Goal: Task Accomplishment & Management: Manage account settings

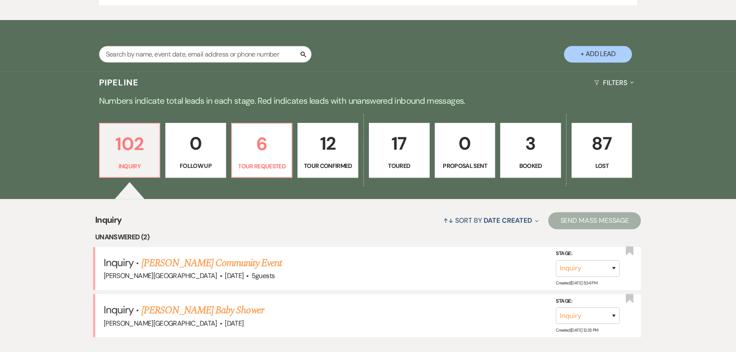
scroll to position [579, 0]
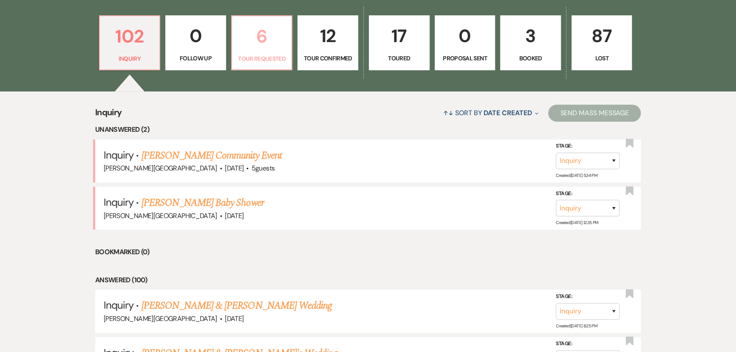
click at [272, 49] on p "6" at bounding box center [262, 36] width 50 height 28
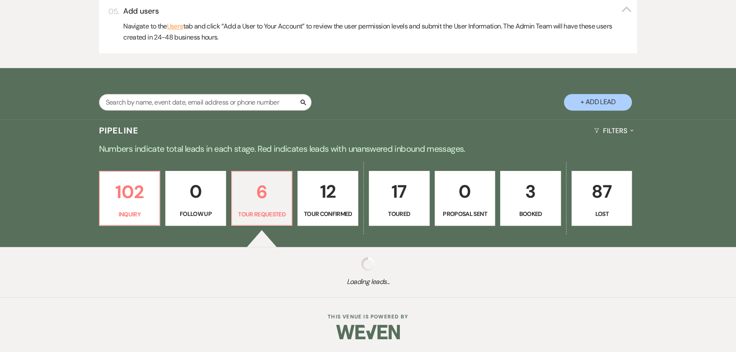
select select "2"
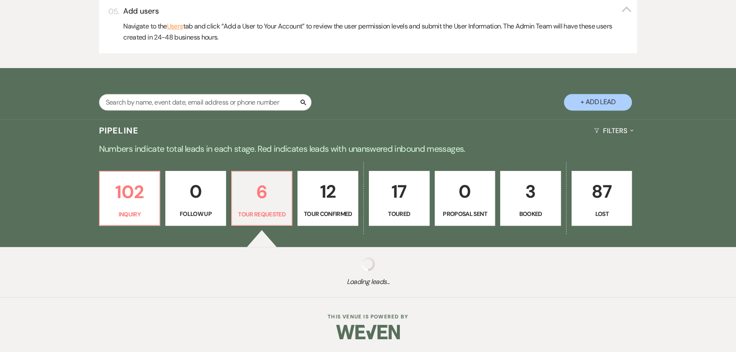
select select "2"
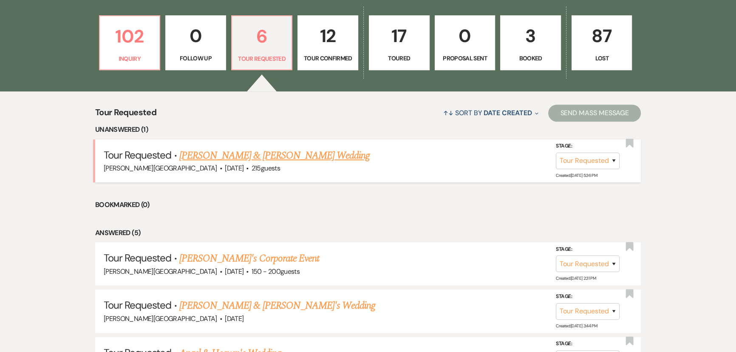
click at [236, 151] on link "[PERSON_NAME] & [PERSON_NAME] Wedding" at bounding box center [274, 155] width 190 height 15
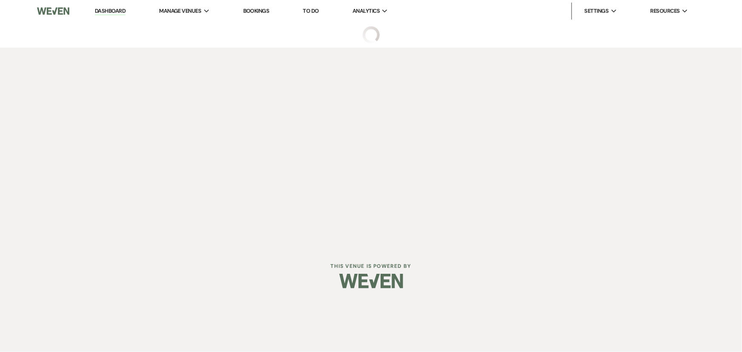
select select "2"
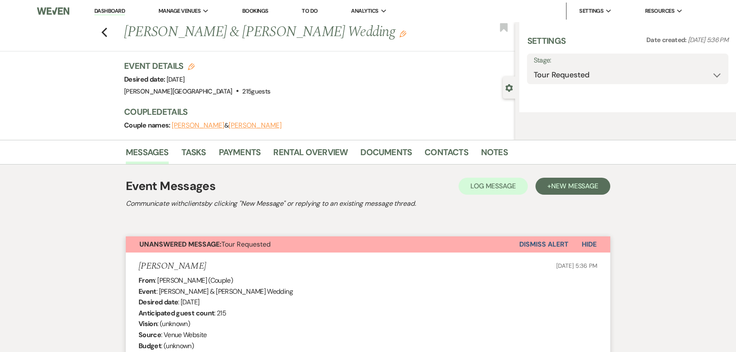
select select "5"
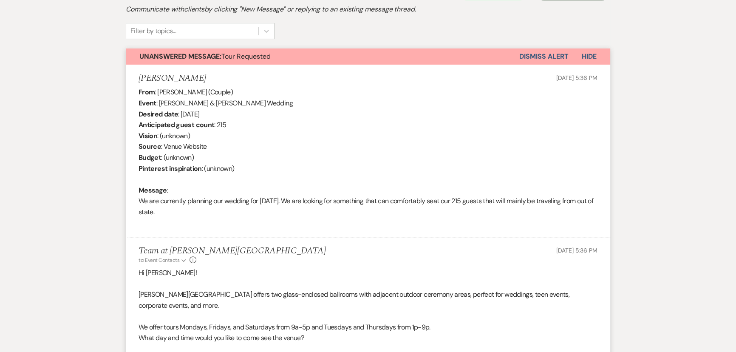
scroll to position [270, 0]
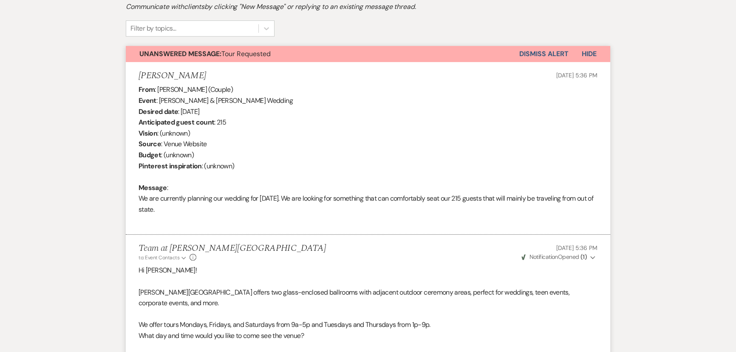
click at [548, 51] on button "Dismiss Alert" at bounding box center [544, 54] width 49 height 16
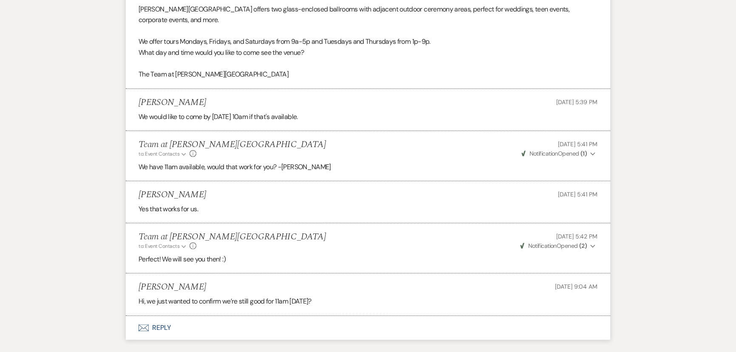
scroll to position [579, 0]
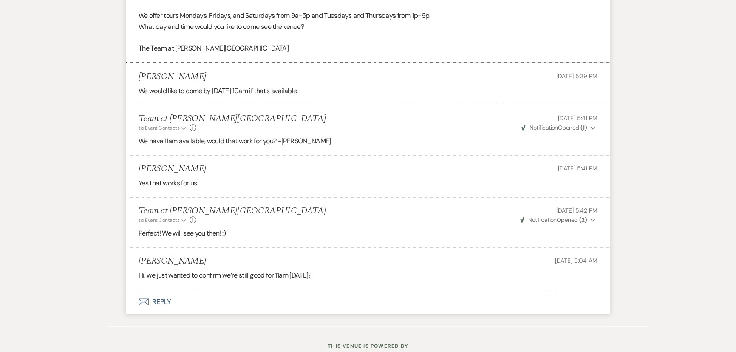
scroll to position [579, 0]
select select "2"
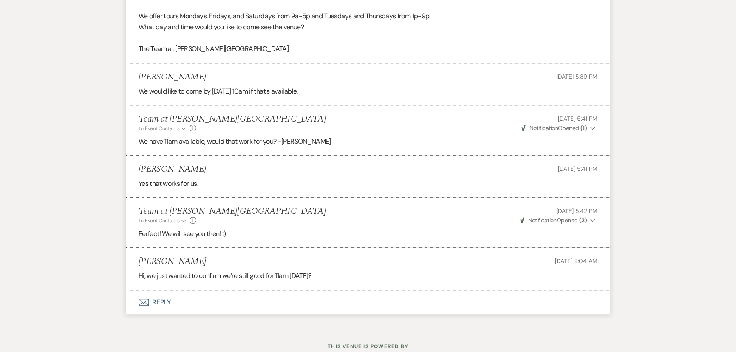
select select "2"
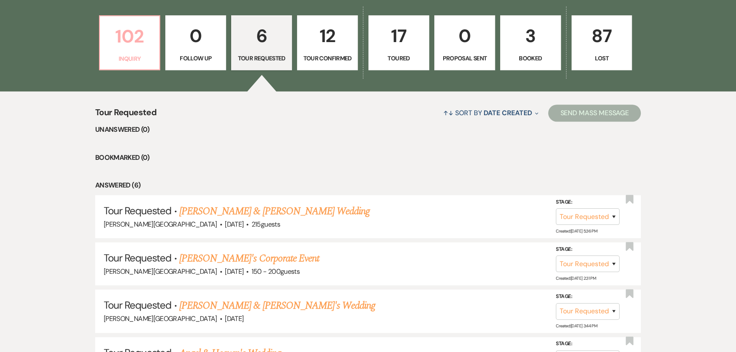
click at [123, 62] on p "Inquiry" at bounding box center [130, 58] width 50 height 9
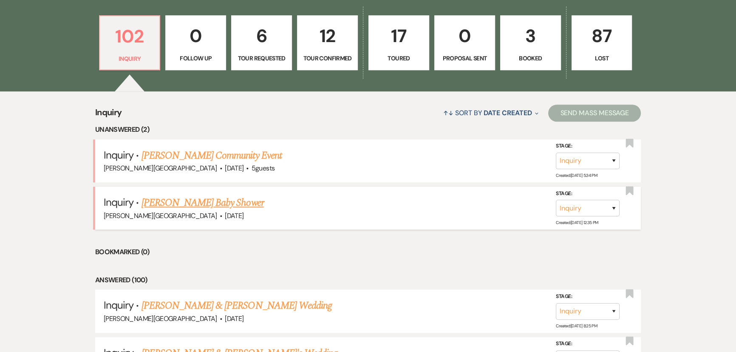
click at [182, 200] on link "[PERSON_NAME] Baby Shower" at bounding box center [203, 202] width 122 height 15
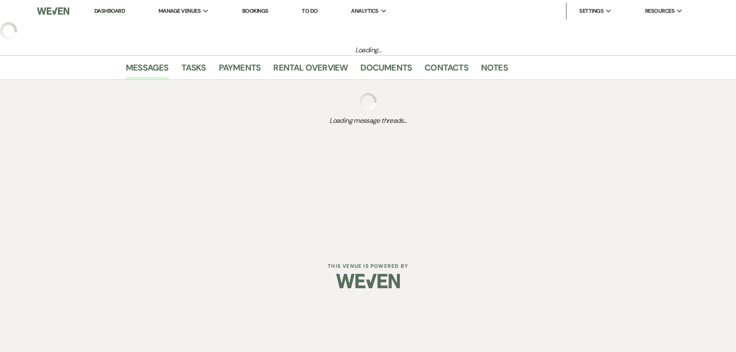
select select "5"
select select "3"
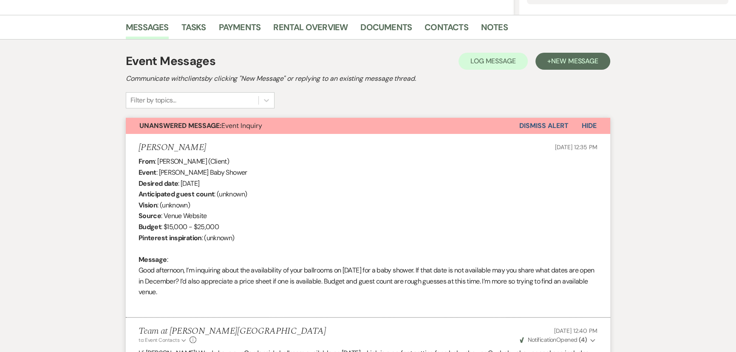
scroll to position [85, 0]
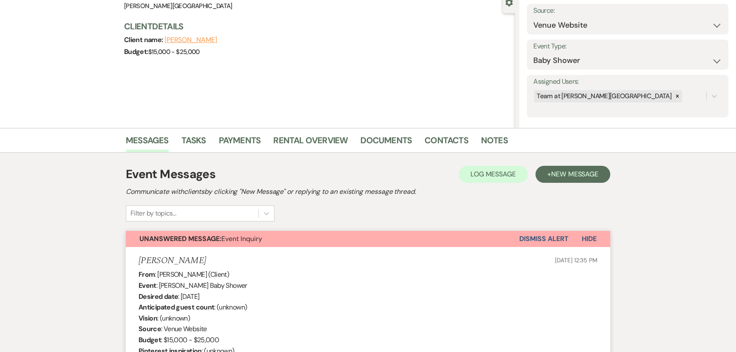
click at [543, 234] on button "Dismiss Alert" at bounding box center [544, 239] width 49 height 16
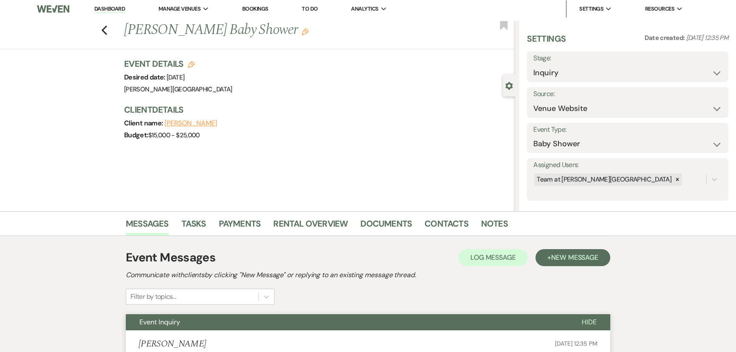
scroll to position [0, 0]
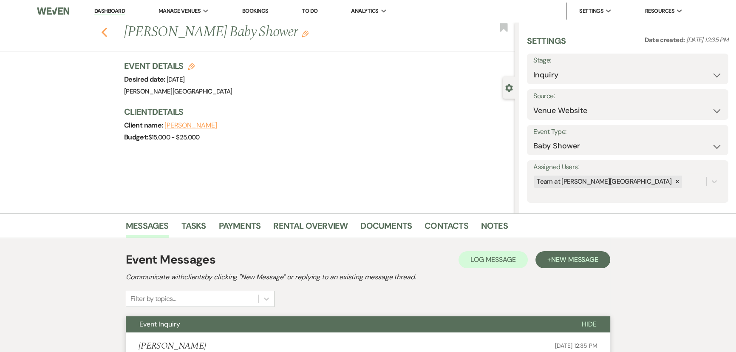
click at [108, 32] on icon "Previous" at bounding box center [104, 32] width 6 height 10
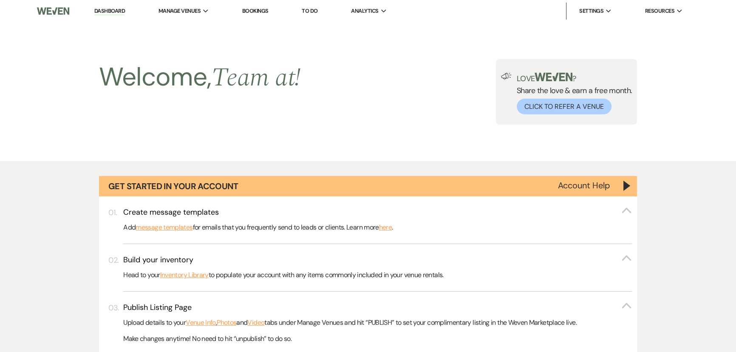
scroll to position [579, 0]
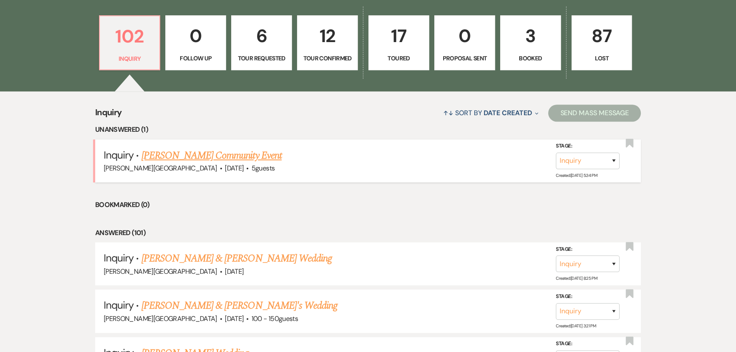
click at [203, 157] on link "[PERSON_NAME] Community Event" at bounding box center [212, 155] width 140 height 15
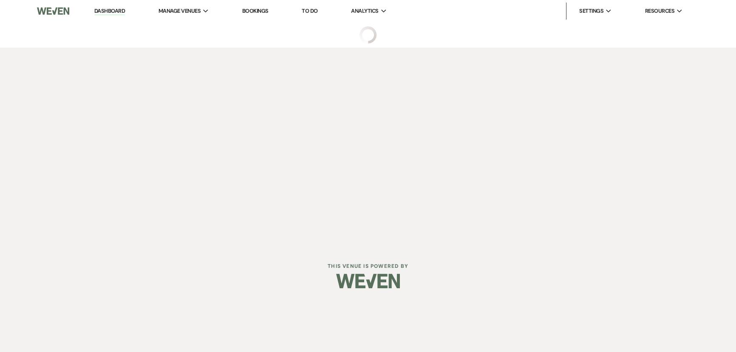
select select "5"
select select "7"
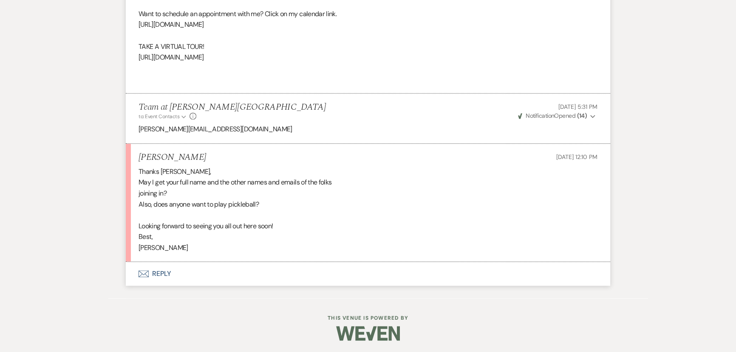
scroll to position [804, 0]
